Goal: Task Accomplishment & Management: Complete application form

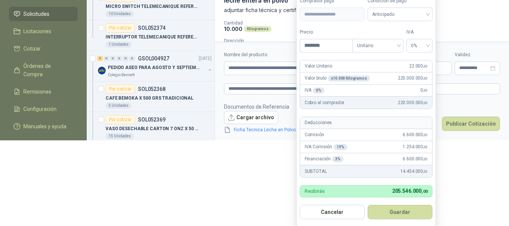
scroll to position [41, 0]
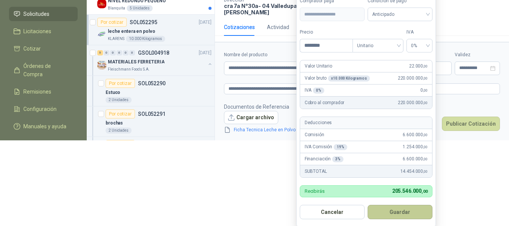
type input "********"
click at [423, 211] on button "Guardar" at bounding box center [400, 212] width 65 height 14
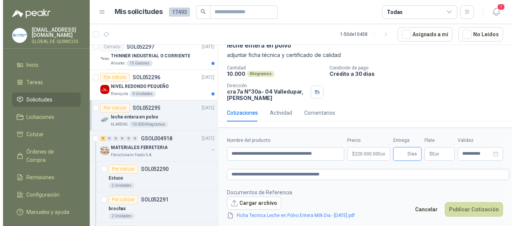
scroll to position [0, 0]
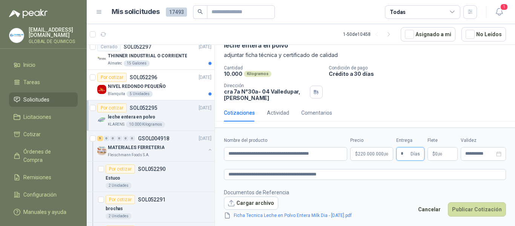
type input "*"
click at [441, 156] on p "$ 0 ,00" at bounding box center [443, 154] width 30 height 14
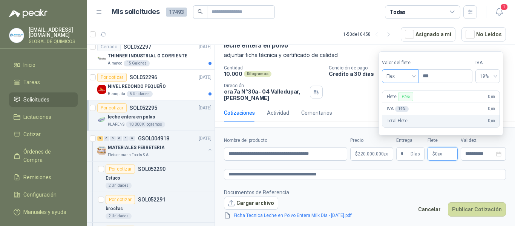
click at [408, 77] on span "Flex" at bounding box center [400, 75] width 28 height 11
click at [408, 105] on div "Incluido" at bounding box center [401, 104] width 26 height 8
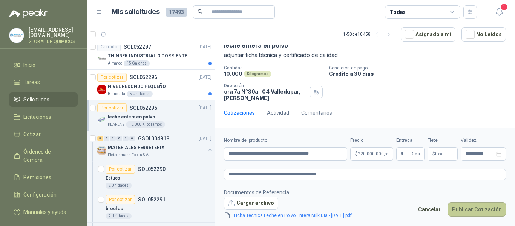
click at [474, 209] on button "Publicar Cotización" at bounding box center [477, 209] width 58 height 14
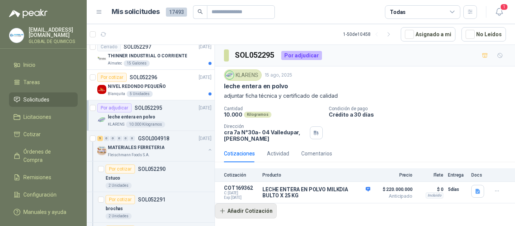
click at [254, 213] on button "Añadir Cotización" at bounding box center [246, 210] width 62 height 15
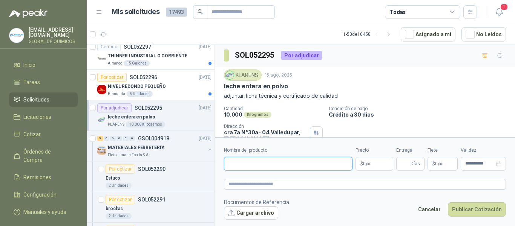
click at [250, 166] on input "Nombre del producto" at bounding box center [288, 164] width 129 height 14
click at [273, 185] on textarea at bounding box center [365, 184] width 282 height 11
click at [314, 159] on input "**********" at bounding box center [288, 164] width 129 height 14
type input "**********"
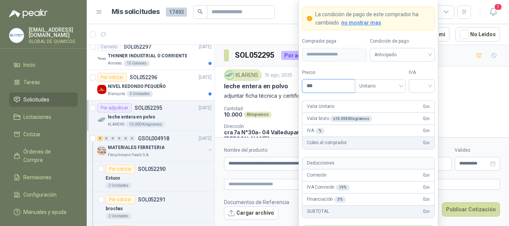
click at [325, 88] on input "***" at bounding box center [328, 86] width 52 height 13
click at [333, 88] on input "***" at bounding box center [328, 86] width 52 height 13
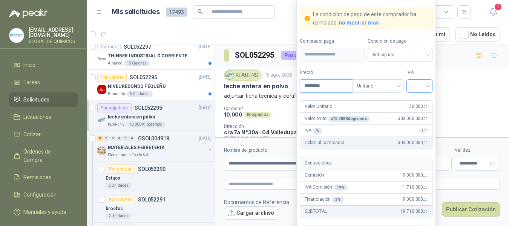
type input "********"
click at [420, 85] on input "search" at bounding box center [419, 85] width 17 height 11
click at [418, 125] on div "0%" at bounding box center [419, 125] width 14 height 8
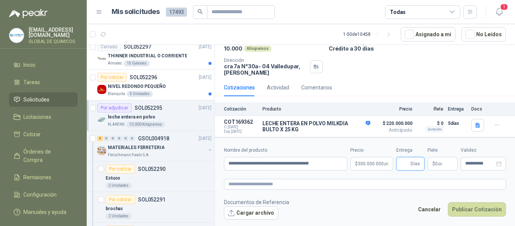
drag, startPoint x: 515, startPoint y: 115, endPoint x: 515, endPoint y: 188, distance: 73.9
click at [509, 188] on html "[EMAIL_ADDRESS][DOMAIN_NAME] GLOBAL DE QUIMICOS Inicio Tareas Solicitudes Licit…" at bounding box center [257, 113] width 515 height 226
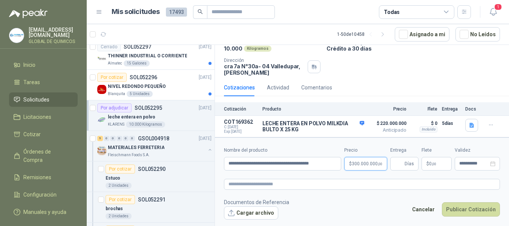
click at [379, 163] on body "[EMAIL_ADDRESS][DOMAIN_NAME] GLOBAL DE QUIMICOS Inicio Tareas Solicitudes Licit…" at bounding box center [254, 113] width 509 height 226
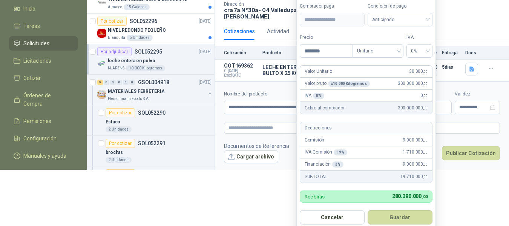
scroll to position [61, 0]
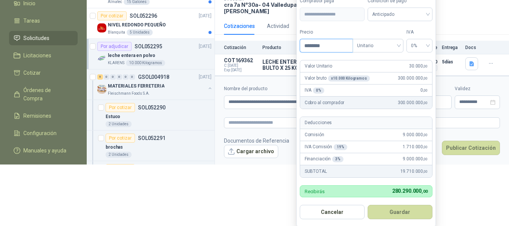
click at [328, 46] on input "********" at bounding box center [326, 45] width 52 height 13
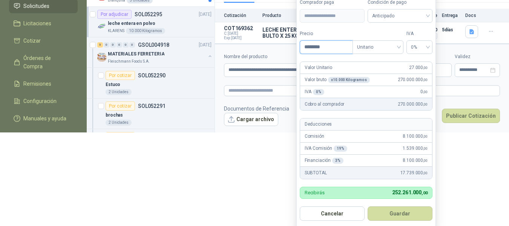
scroll to position [95, 0]
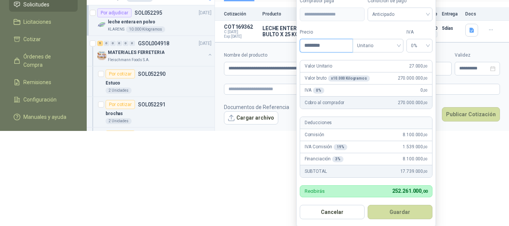
click at [332, 45] on input "********" at bounding box center [326, 45] width 52 height 13
type input "********"
click at [409, 211] on button "Guardar" at bounding box center [400, 212] width 65 height 14
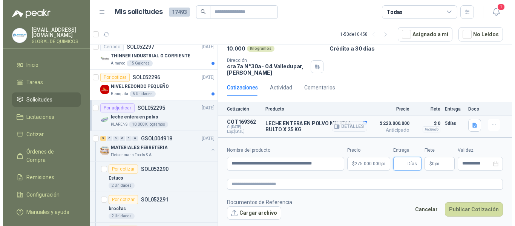
scroll to position [0, 0]
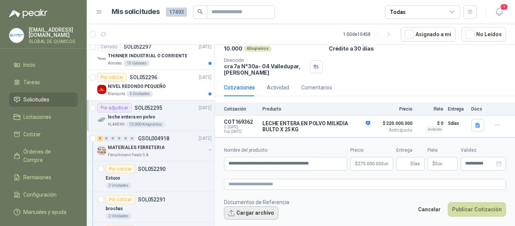
click at [248, 213] on button "Cargar archivo" at bounding box center [251, 213] width 54 height 14
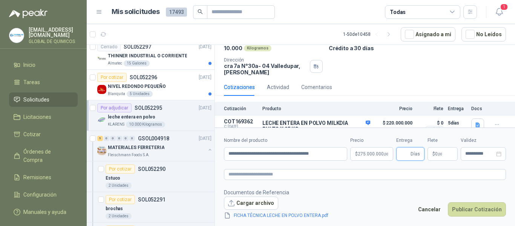
click at [406, 154] on input "Entrega" at bounding box center [405, 153] width 8 height 13
type input "*"
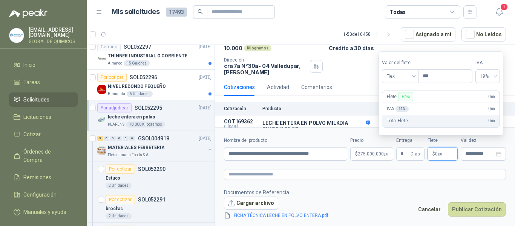
click at [434, 154] on span "$" at bounding box center [433, 154] width 3 height 5
click at [396, 78] on span "Flex" at bounding box center [400, 75] width 28 height 11
click at [398, 107] on div "Incluido" at bounding box center [401, 104] width 26 height 8
click at [460, 208] on button "Publicar Cotización" at bounding box center [477, 209] width 58 height 14
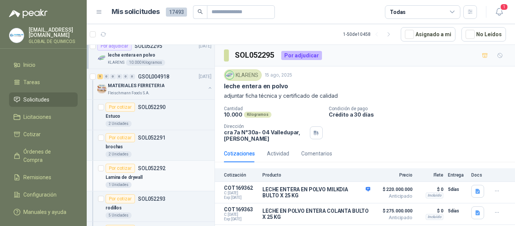
scroll to position [2677, 0]
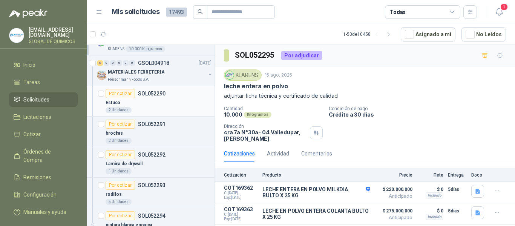
click at [167, 100] on div "Estuco" at bounding box center [159, 102] width 106 height 9
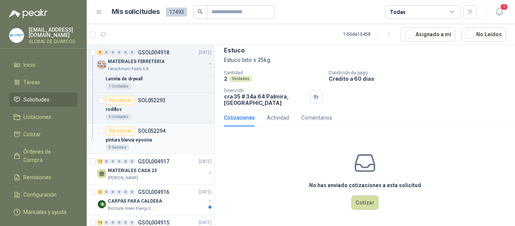
scroll to position [2790, 0]
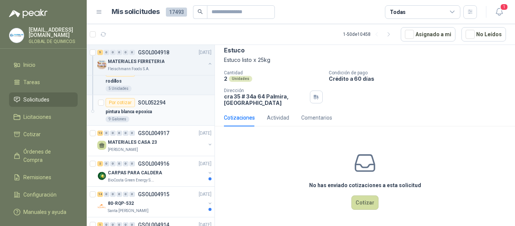
click at [179, 113] on div "pintura blanca epoxica" at bounding box center [159, 111] width 106 height 9
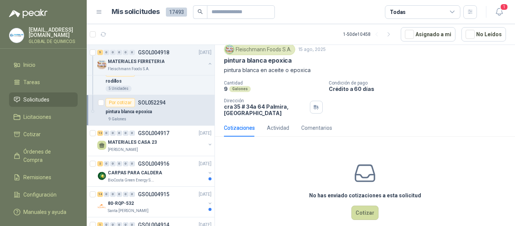
scroll to position [36, 0]
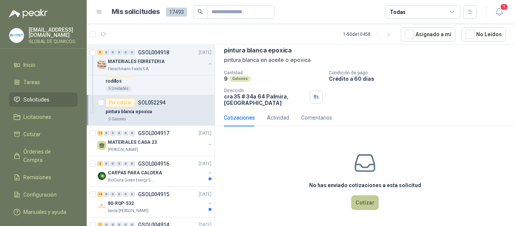
click at [362, 200] on button "Cotizar" at bounding box center [364, 202] width 27 height 14
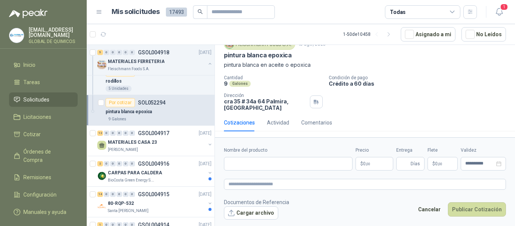
scroll to position [31, 0]
click at [262, 162] on input "Nombre del producto" at bounding box center [288, 164] width 129 height 14
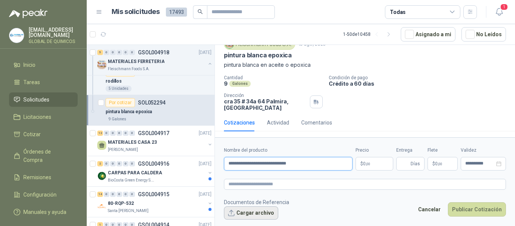
type input "**********"
click at [241, 208] on button "Cargar archivo" at bounding box center [251, 213] width 54 height 14
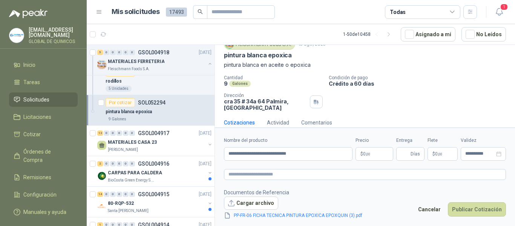
scroll to position [36, 0]
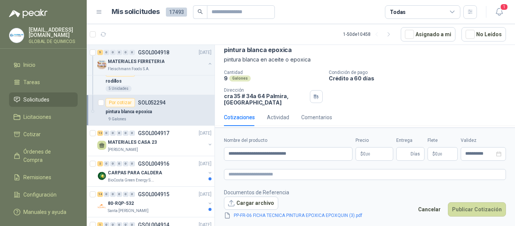
click at [374, 153] on p "$ 0 ,00" at bounding box center [375, 154] width 38 height 14
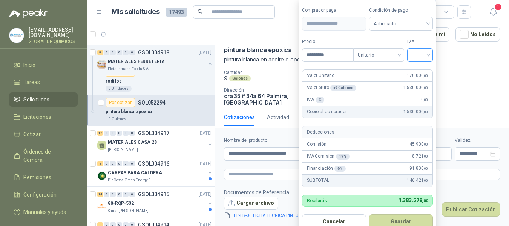
click at [421, 54] on input "search" at bounding box center [420, 54] width 17 height 11
click at [426, 69] on div "19%" at bounding box center [422, 70] width 14 height 8
click at [333, 55] on input "*********" at bounding box center [328, 55] width 52 height 13
click at [330, 54] on input "********" at bounding box center [328, 55] width 52 height 13
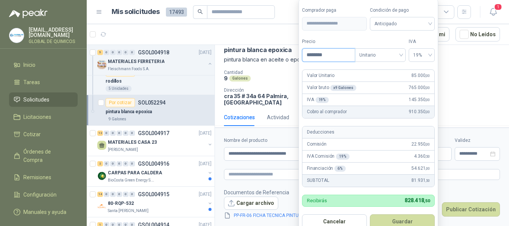
click at [330, 54] on input "********" at bounding box center [328, 55] width 52 height 13
type input "*********"
click at [403, 221] on button "Guardar" at bounding box center [402, 221] width 65 height 14
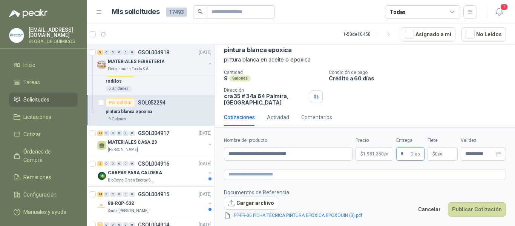
type input "*"
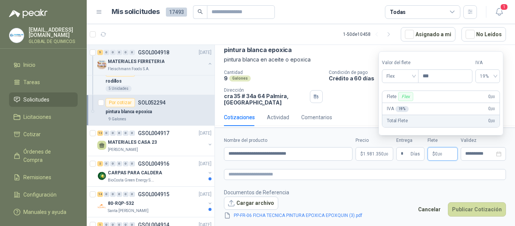
click at [438, 156] on span ",00" at bounding box center [440, 154] width 5 height 4
click at [403, 76] on span "Flex" at bounding box center [400, 75] width 28 height 11
drag, startPoint x: 399, startPoint y: 104, endPoint x: 406, endPoint y: 114, distance: 13.0
click at [399, 104] on div "Incluido" at bounding box center [401, 104] width 26 height 8
click at [469, 207] on button "Publicar Cotización" at bounding box center [477, 209] width 58 height 14
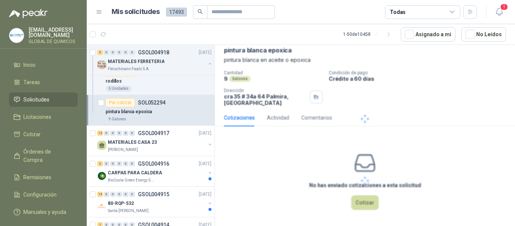
scroll to position [0, 0]
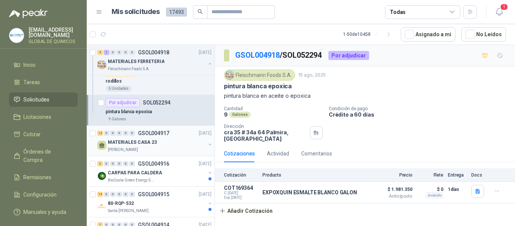
click at [207, 141] on button "button" at bounding box center [210, 144] width 6 height 6
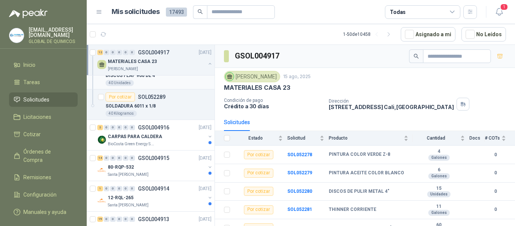
scroll to position [3204, 0]
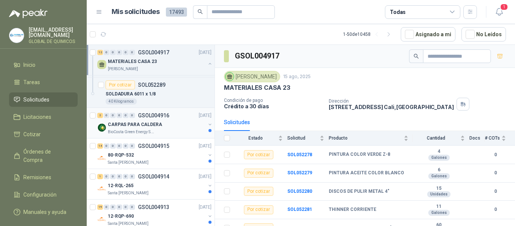
click at [207, 122] on button "button" at bounding box center [210, 124] width 6 height 6
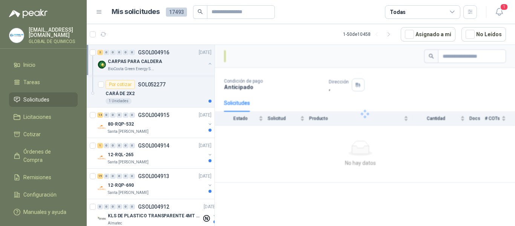
scroll to position [3318, 0]
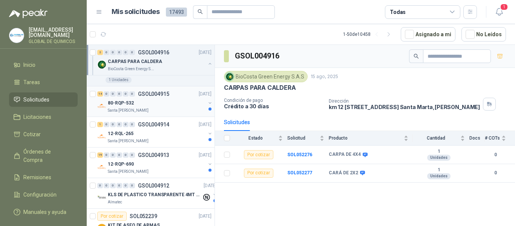
click at [204, 99] on div "80-RQP-532 Santa [PERSON_NAME]" at bounding box center [155, 105] width 116 height 15
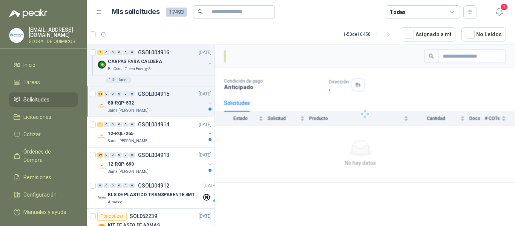
click at [207, 105] on button "button" at bounding box center [210, 103] width 6 height 6
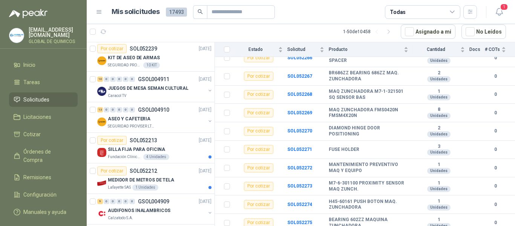
scroll to position [3921, 0]
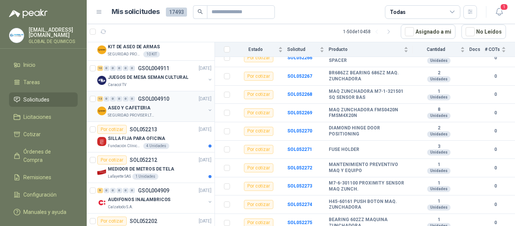
click at [203, 105] on div "ASEO Y CAFETERIA SEGURIDAD PROVISER LTDA" at bounding box center [155, 110] width 116 height 15
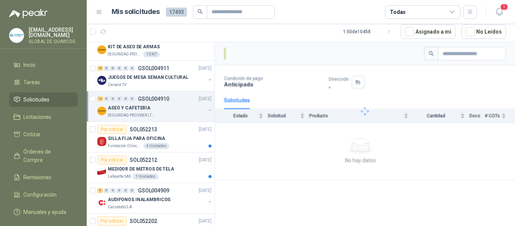
click at [207, 109] on button "button" at bounding box center [210, 110] width 6 height 6
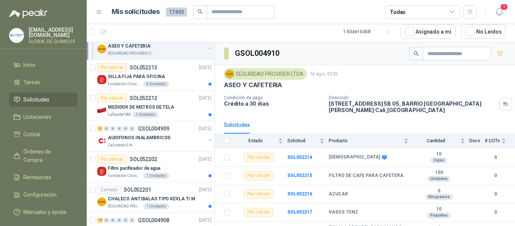
scroll to position [4411, 0]
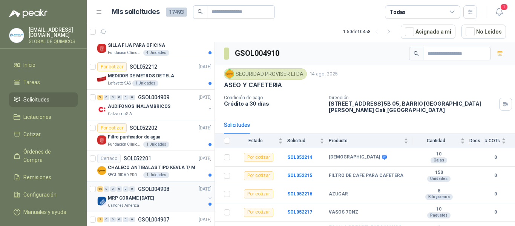
click at [207, 195] on button "button" at bounding box center [210, 198] width 6 height 6
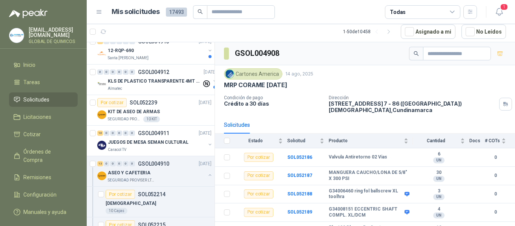
scroll to position [3845, 0]
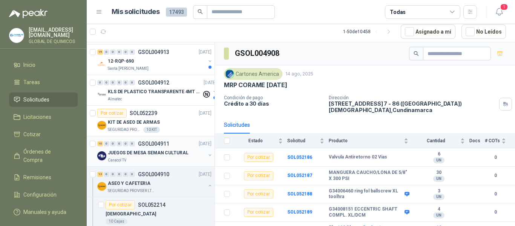
click at [195, 154] on div "JUEGOS DE MESA SEMAN CULTURAL" at bounding box center [157, 152] width 98 height 9
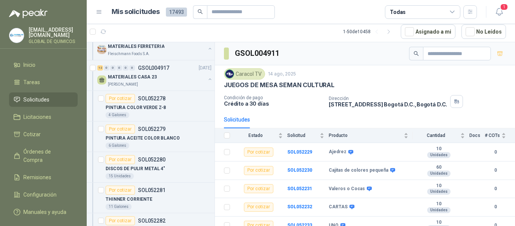
scroll to position [2865, 0]
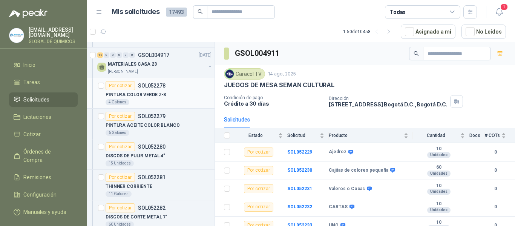
click at [161, 95] on p "PINTURA COLOR VERDE Z-8" at bounding box center [136, 94] width 60 height 7
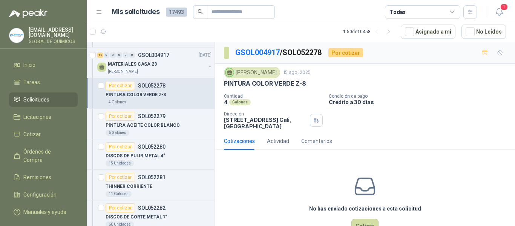
click at [283, 87] on p "PINTURA COLOR VERDE Z-8" at bounding box center [265, 84] width 82 height 8
copy p "PINTURA COLOR VERDE Z-8"
click at [191, 124] on div "PINTURA ACEITE COLOR BLANCO" at bounding box center [159, 125] width 106 height 9
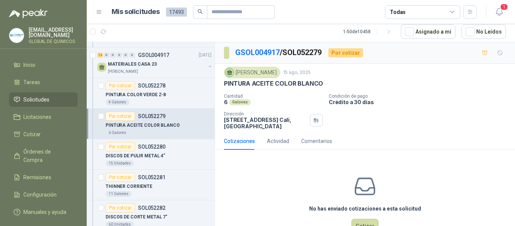
scroll to position [33, 0]
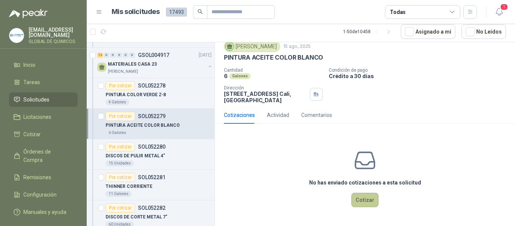
click at [365, 200] on button "Cotizar" at bounding box center [364, 200] width 27 height 14
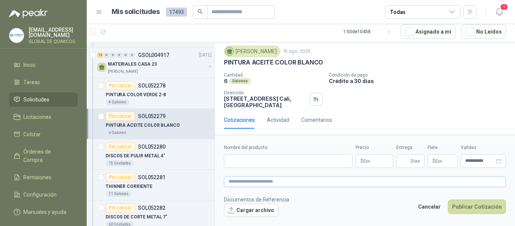
scroll to position [28, 0]
click at [290, 162] on input "Nombre del producto" at bounding box center [288, 161] width 129 height 14
type input "**********"
click at [359, 159] on body "[EMAIL_ADDRESS][DOMAIN_NAME] GLOBAL DE QUIMICOS Inicio Tareas Solicitudes Licit…" at bounding box center [257, 113] width 515 height 226
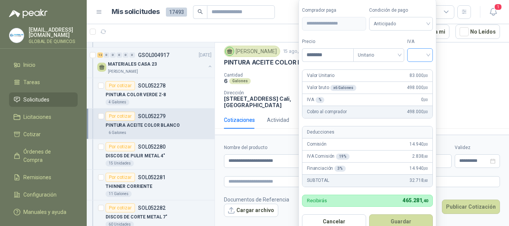
type input "********"
click at [417, 54] on input "search" at bounding box center [420, 54] width 17 height 11
click at [423, 70] on div "19%" at bounding box center [422, 70] width 14 height 8
click at [403, 223] on button "Guardar" at bounding box center [402, 221] width 65 height 14
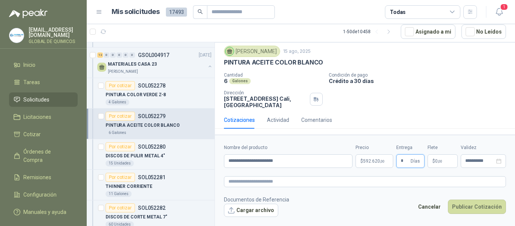
type input "*"
click at [434, 165] on p "$ 0 ,00" at bounding box center [443, 161] width 30 height 14
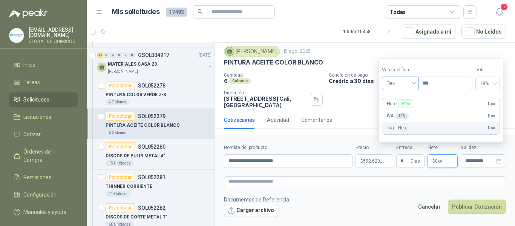
click at [390, 86] on span "Flex" at bounding box center [400, 83] width 28 height 11
click at [396, 113] on div "Incluido" at bounding box center [401, 111] width 26 height 8
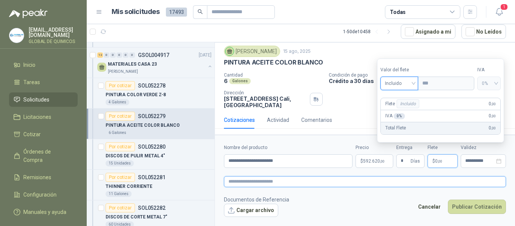
click at [306, 179] on textarea at bounding box center [365, 181] width 282 height 11
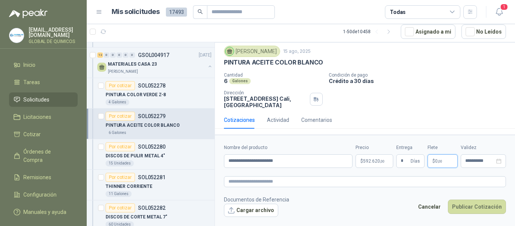
click at [440, 161] on span ",00" at bounding box center [440, 161] width 5 height 4
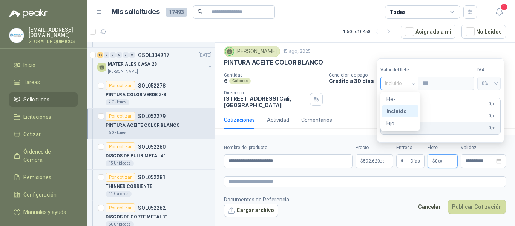
click at [412, 80] on span "Incluido" at bounding box center [399, 83] width 29 height 11
click at [265, 211] on button "Cargar archivo" at bounding box center [251, 211] width 54 height 14
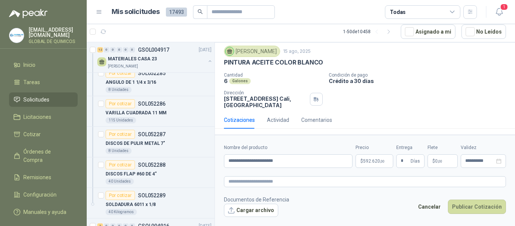
scroll to position [3129, 0]
